Goal: Transaction & Acquisition: Purchase product/service

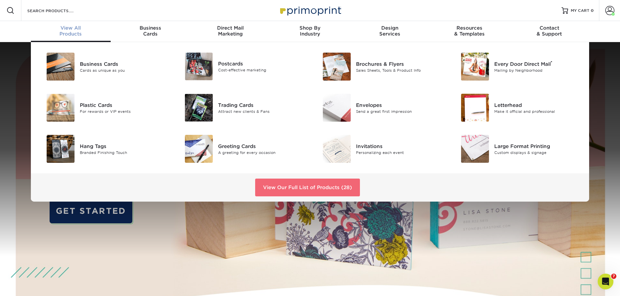
click at [275, 185] on link "View Our Full List of Products (28)" at bounding box center [307, 187] width 105 height 18
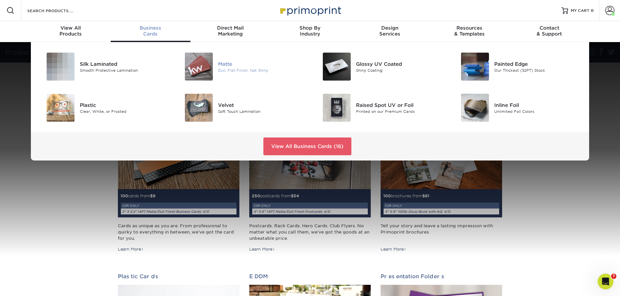
click at [235, 67] on div "Matte" at bounding box center [261, 63] width 87 height 7
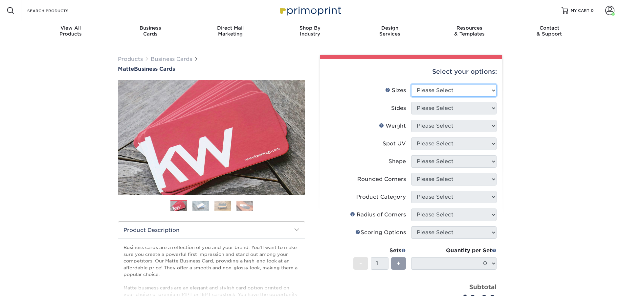
click at [459, 93] on select "Please Select 1.5" x 3.5" - Mini 1.75" x 3.5" - Mini 2" x 2" - Square 2" x 3" -…" at bounding box center [453, 90] width 85 height 12
select select "2.00x3.50"
click at [411, 84] on select "Please Select 1.5" x 3.5" - Mini 1.75" x 3.5" - Mini 2" x 2" - Square 2" x 3" -…" at bounding box center [453, 90] width 85 height 12
click at [435, 109] on select "Please Select Print Both Sides Print Front Only" at bounding box center [453, 108] width 85 height 12
select select "13abbda7-1d64-4f25-8bb2-c179b224825d"
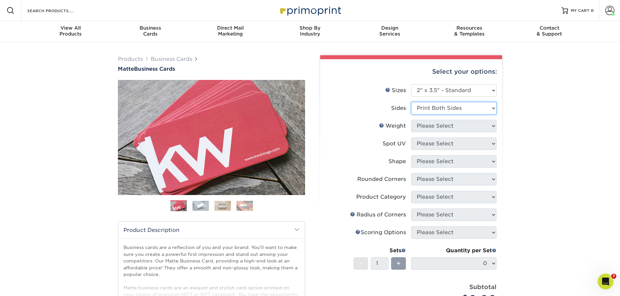
click at [411, 102] on select "Please Select Print Both Sides Print Front Only" at bounding box center [453, 108] width 85 height 12
click at [431, 124] on select "Please Select 16PT 14PT" at bounding box center [453, 126] width 85 height 12
